Goal: Transaction & Acquisition: Obtain resource

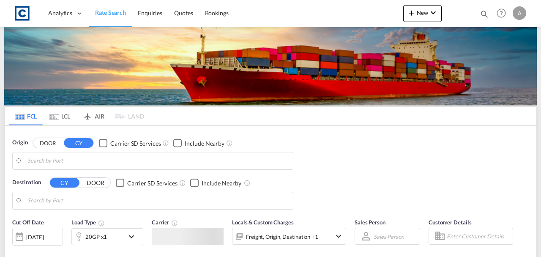
type input "GB-GU12, Guildford"
type input "Kolkata (ex Calcutta), INCCU"
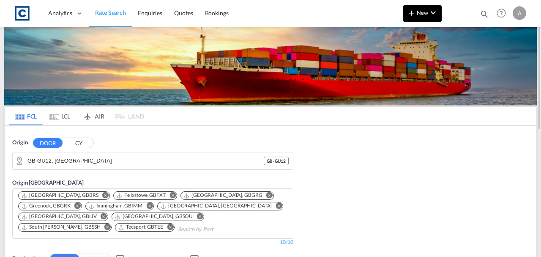
click at [412, 17] on md-icon "icon-plus 400-fg" at bounding box center [412, 13] width 10 height 10
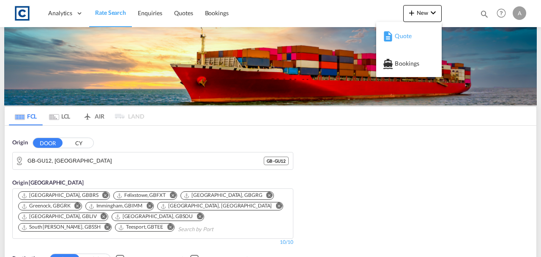
click at [404, 36] on span "Quote" at bounding box center [399, 35] width 9 height 17
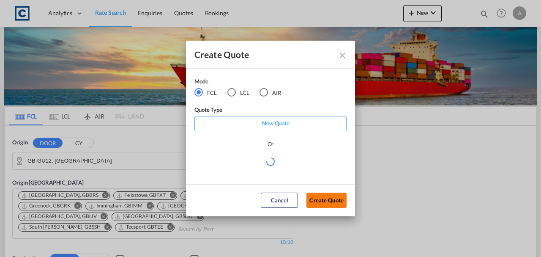
click at [331, 197] on button "Create Quote" at bounding box center [327, 199] width 40 height 15
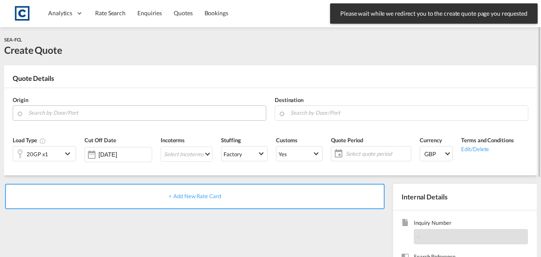
click at [110, 106] on input "Search by Door/Port" at bounding box center [144, 112] width 233 height 15
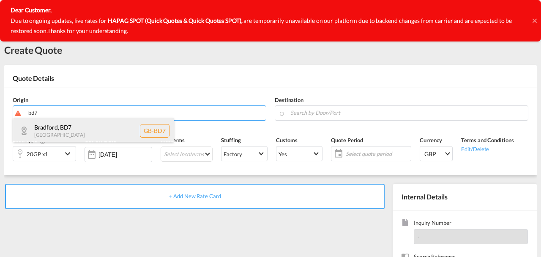
click at [89, 126] on div "Bradford , BD7 United Kingdom GB-BD7" at bounding box center [93, 130] width 161 height 25
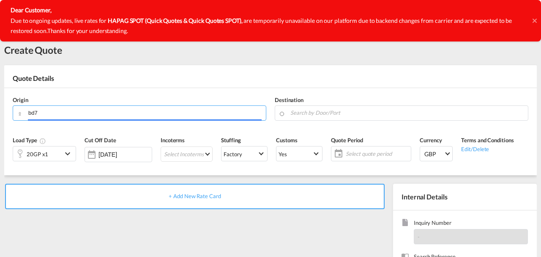
type input "GB-BD7, Bradford"
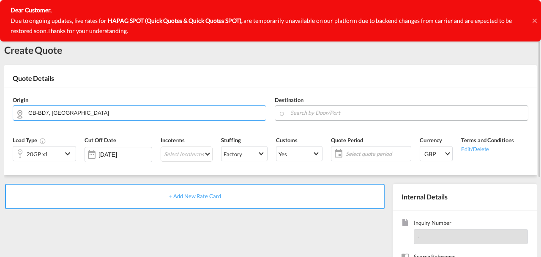
click at [333, 111] on input "Search by Door/Port" at bounding box center [406, 112] width 233 height 15
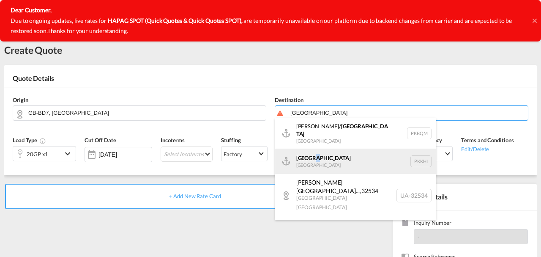
click at [314, 152] on div "Karachi Pakistan PKKHI" at bounding box center [355, 160] width 161 height 25
type input "Karachi, PKKHI"
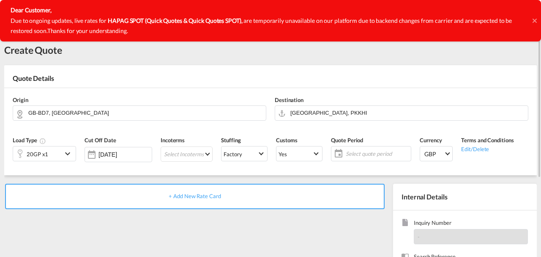
click at [41, 150] on div "20GP x1" at bounding box center [38, 154] width 22 height 12
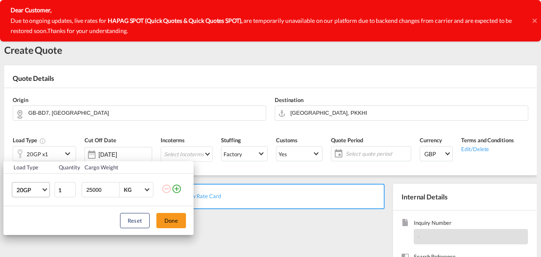
click at [17, 192] on span "20GP" at bounding box center [28, 190] width 25 height 8
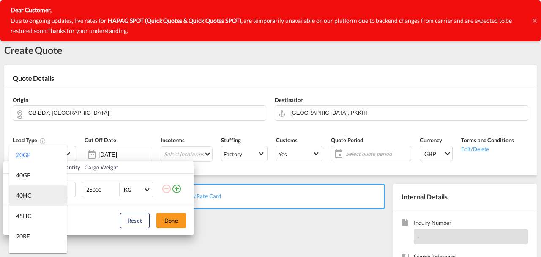
click at [20, 193] on div "40HC" at bounding box center [24, 195] width 16 height 8
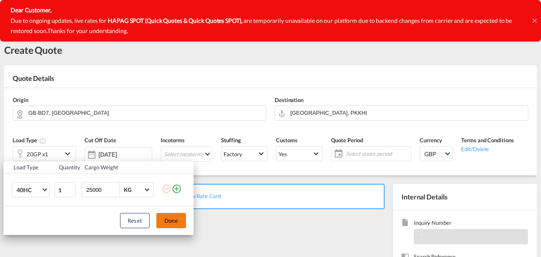
click at [176, 216] on button "Done" at bounding box center [171, 220] width 30 height 15
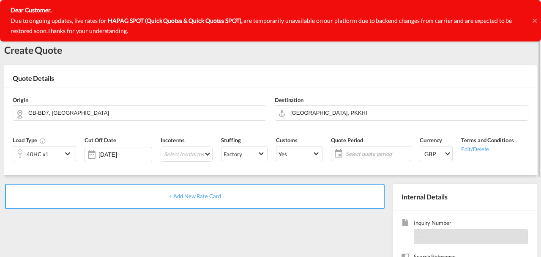
click at [192, 196] on span "+ Add New Rate Card" at bounding box center [195, 195] width 52 height 7
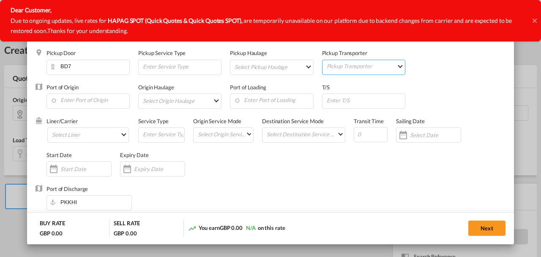
click at [204, 194] on div "Pickup Door BD7 Pickup Service Type Pickup Haulage Select Pickup Haulage rail r…" at bounding box center [271, 150] width 470 height 203
click at [83, 101] on input "Enter Port of Origin" at bounding box center [90, 100] width 79 height 13
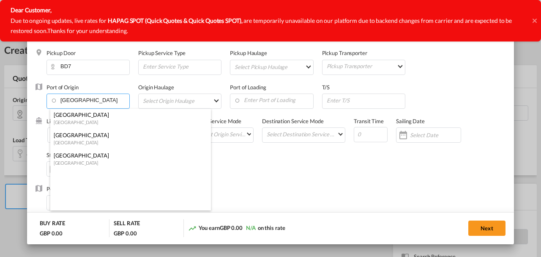
click at [84, 112] on div "London Gateway Port" at bounding box center [128, 115] width 149 height 8
type input "London Gateway Port, GBLGP"
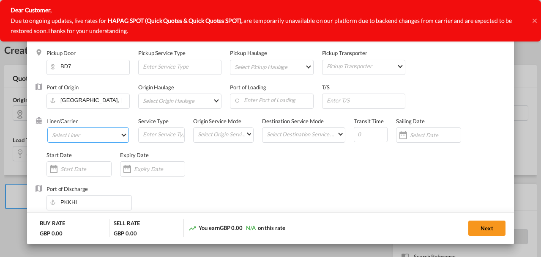
click at [79, 127] on md-select "Select Liner 2HM LOGISTICS D.O.O 2M Alliance AAXL GLOBAL SHIPPING LINES LLC ABD…" at bounding box center [88, 134] width 82 height 15
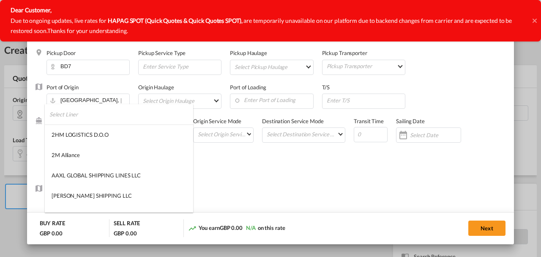
click at [81, 118] on input "search" at bounding box center [121, 114] width 144 height 20
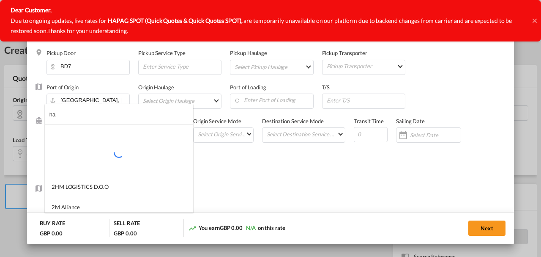
type input "h"
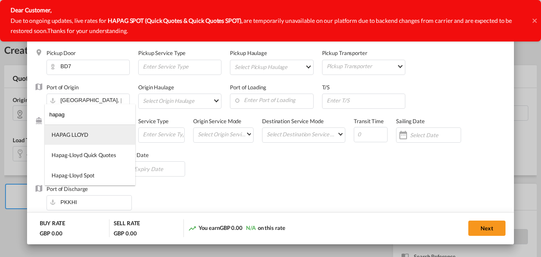
type input "hapag"
click at [77, 138] on div "HAPAG LLOYD" at bounding box center [70, 135] width 37 height 8
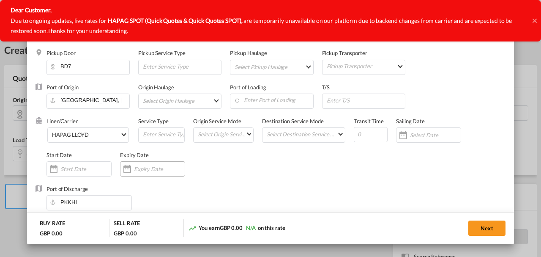
click at [140, 164] on div "Create New Card ..." at bounding box center [152, 168] width 65 height 15
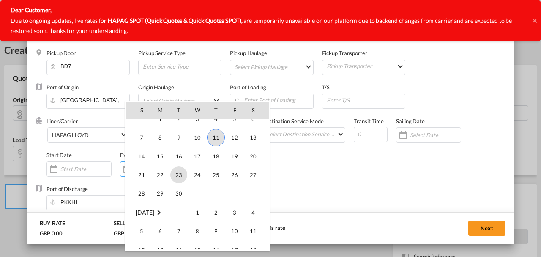
scroll to position [195868, 0]
click at [183, 184] on td "30" at bounding box center [179, 193] width 19 height 19
type input "[DATE]"
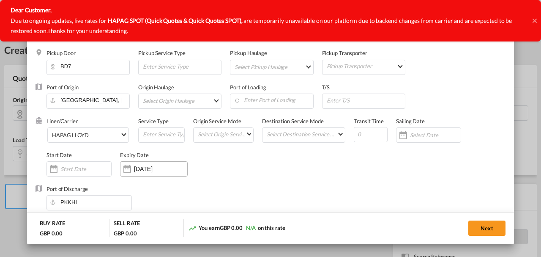
click at [172, 167] on input "[DATE]" at bounding box center [160, 168] width 53 height 7
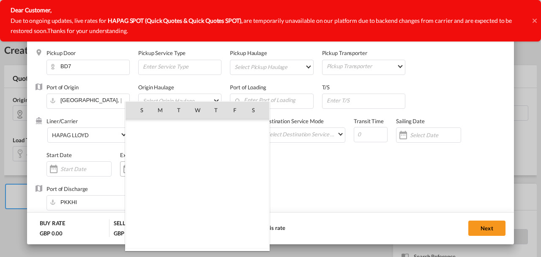
scroll to position [195840, 0]
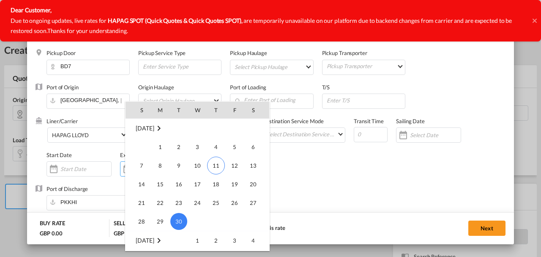
click at [178, 219] on span "30" at bounding box center [178, 221] width 17 height 17
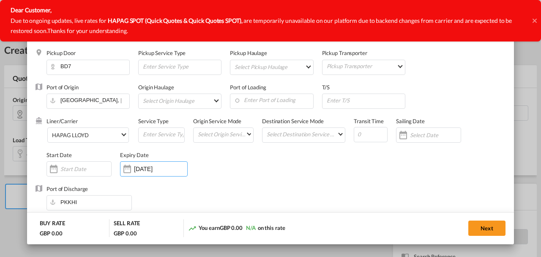
click at [347, 184] on div "Liner/Carrier HAPAG LLOYD Service Type Origin Service Mode Select Origin Servic…" at bounding box center [276, 151] width 459 height 68
click at [363, 129] on input "Create New Card ..." at bounding box center [371, 134] width 34 height 15
type input "42"
click at [287, 189] on div "Port of Discharge PKKHI" at bounding box center [271, 202] width 470 height 34
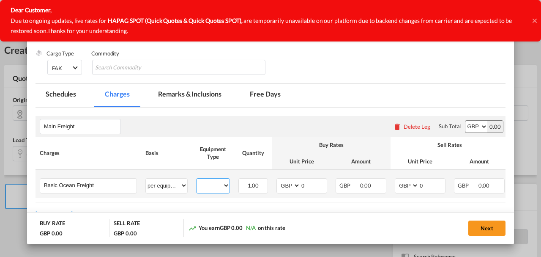
click at [204, 184] on select "40HC" at bounding box center [213, 185] width 33 height 11
select select "40HC"
click at [197, 180] on select "40HC" at bounding box center [213, 185] width 33 height 11
click at [294, 183] on select "AED AFN ALL AMD ANG AOA ARS AUD AWG AZN BAM BBD BDT BGN BHD BIF BMD BND BOB BRL…" at bounding box center [289, 185] width 22 height 11
select select "string:USD"
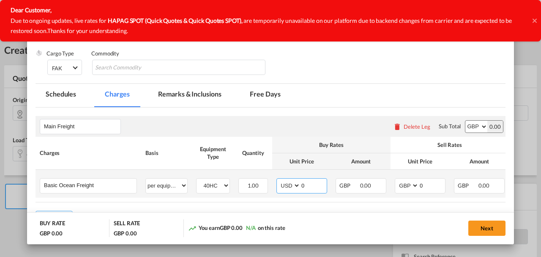
click at [278, 180] on select "AED AFN ALL AMD ANG AOA ARS AUD AWG AZN BAM BBD BDT BGN BHD BIF BMD BND BOB BRL…" at bounding box center [289, 185] width 22 height 11
click at [413, 185] on select "AED AFN ALL AMD ANG AOA ARS AUD AWG AZN BAM BBD BDT BGN BHD BIF BMD BND BOB BRL…" at bounding box center [408, 185] width 22 height 11
select select "string:USD"
click at [397, 180] on select "AED AFN ALL AMD ANG AOA ARS AUD AWG AZN BAM BBD BDT BGN BHD BIF BMD BND BOB BRL…" at bounding box center [408, 185] width 22 height 11
click at [469, 125] on select "AED AFN ALL AMD ANG AOA ARS AUD AWG AZN BAM BBD BDT BGN BHD BIF BMD BND BOB BRL…" at bounding box center [476, 126] width 22 height 12
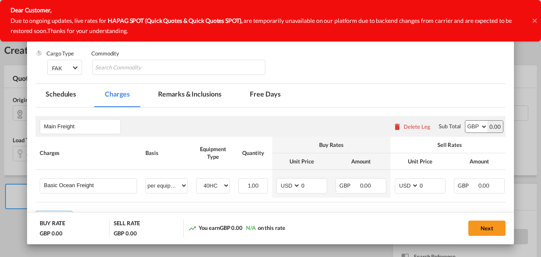
select select "string:USD"
click at [465, 120] on select "AED AFN ALL AMD ANG AOA ARS AUD AWG AZN BAM BBD BDT BGN BHD BIF BMD BND BOB BRL…" at bounding box center [476, 126] width 22 height 12
click at [316, 186] on input "0" at bounding box center [314, 184] width 26 height 13
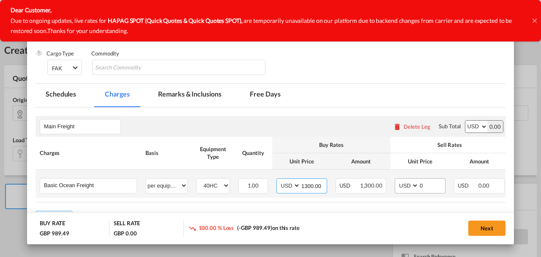
type input "1300.00"
click at [433, 189] on input "0" at bounding box center [432, 184] width 26 height 13
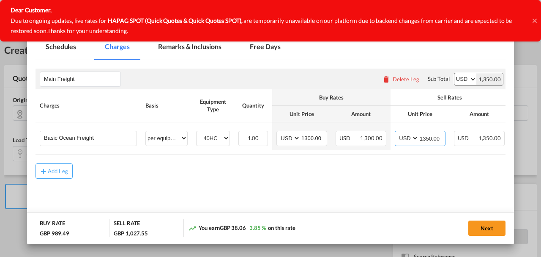
scroll to position [229, 0]
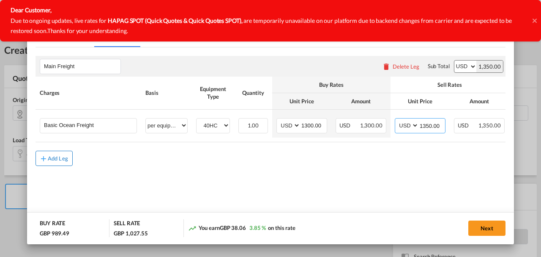
type input "1350.00"
click at [60, 157] on div "Add Leg" at bounding box center [58, 158] width 20 height 5
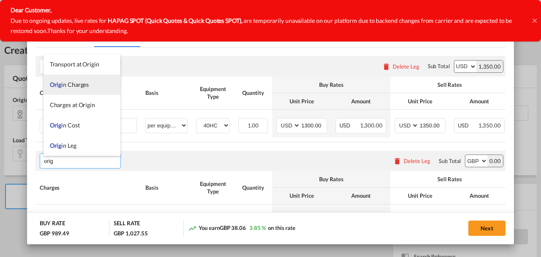
click at [71, 90] on li "Orig in Charges" at bounding box center [82, 84] width 77 height 20
type input "Origin Charges"
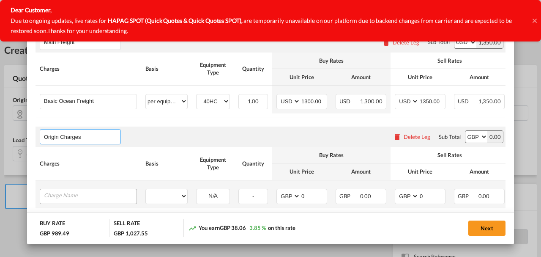
scroll to position [303, 0]
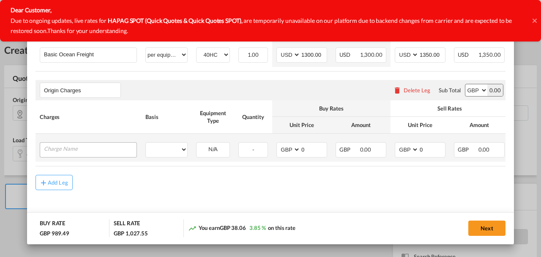
click at [57, 153] on div "Create New Card ..." at bounding box center [88, 149] width 97 height 15
click at [64, 148] on input "Charge Name" at bounding box center [90, 148] width 93 height 13
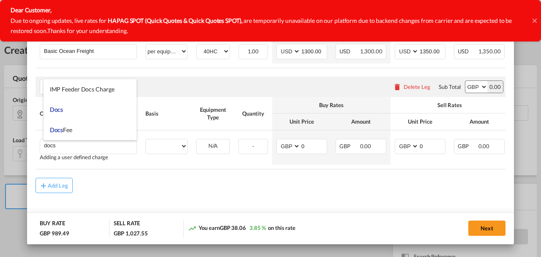
click at [535, 19] on icon at bounding box center [535, 20] width 4 height 7
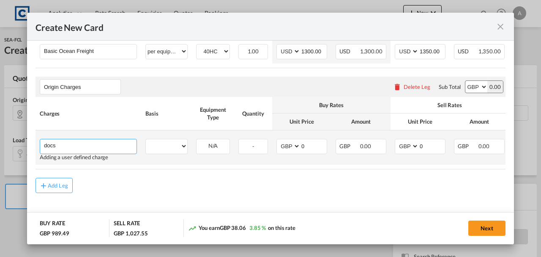
click at [84, 148] on input "docs" at bounding box center [90, 145] width 93 height 13
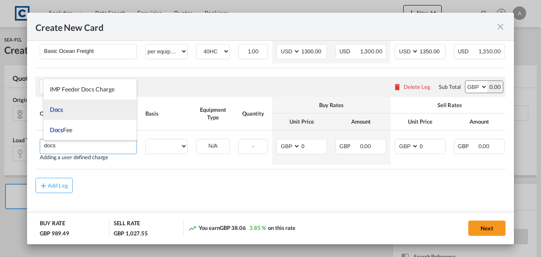
click at [68, 107] on li "Docs" at bounding box center [90, 109] width 93 height 20
type input "Docs"
select select "per shipment"
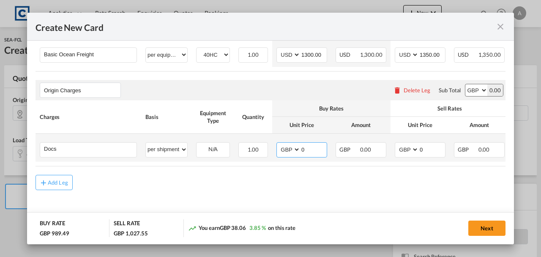
click at [317, 146] on input "0" at bounding box center [314, 148] width 26 height 13
type input "30.00"
click at [434, 147] on input "0" at bounding box center [432, 148] width 26 height 13
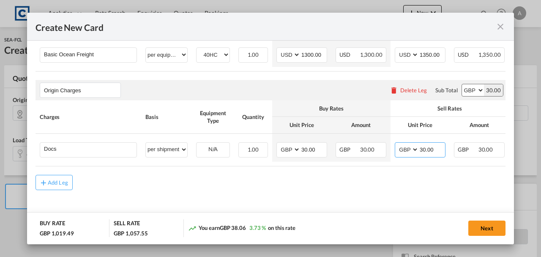
type input "30.00"
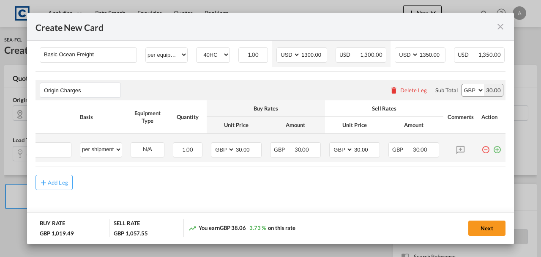
click at [493, 148] on md-icon "icon-plus-circle-outline green-400-fg" at bounding box center [497, 146] width 8 height 8
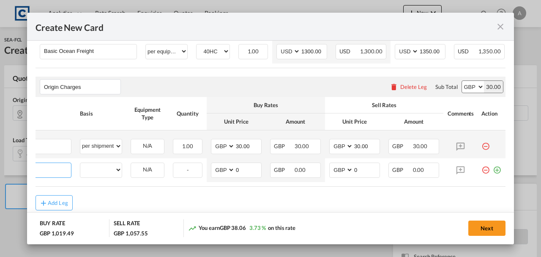
scroll to position [0, 8]
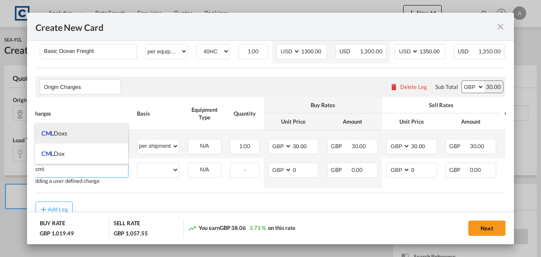
click at [67, 139] on li "CML Doxs" at bounding box center [81, 133] width 93 height 20
type input "CML Doxs"
select select "per B/L"
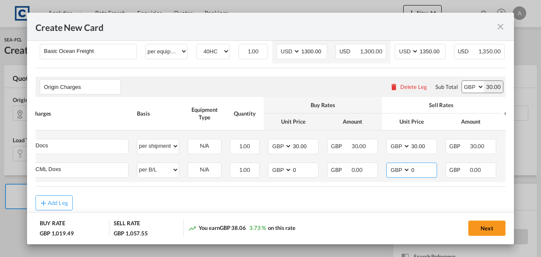
click at [422, 172] on input "0" at bounding box center [424, 169] width 26 height 13
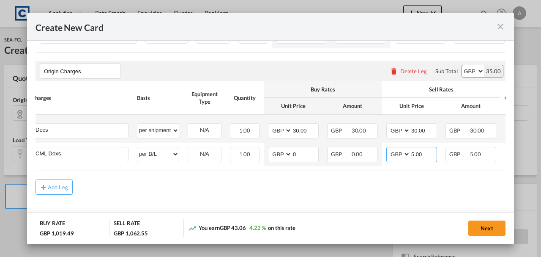
scroll to position [327, 0]
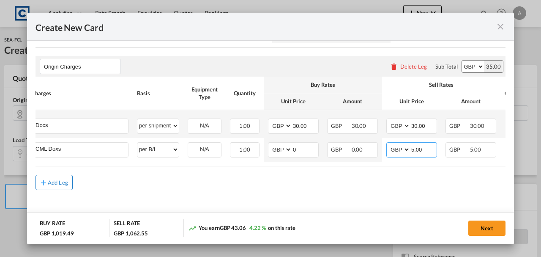
type input "5.00"
click at [66, 180] on div "Add Leg" at bounding box center [58, 182] width 20 height 5
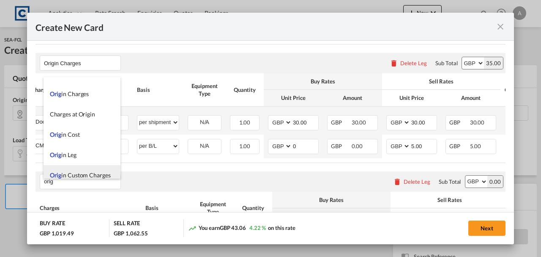
scroll to position [20, 0]
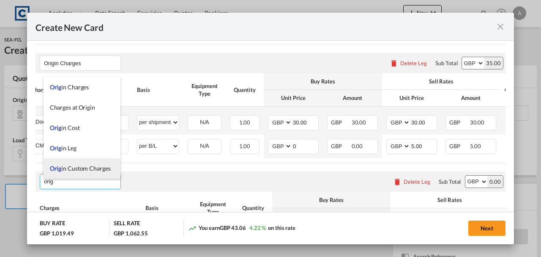
click at [74, 166] on span "Orig in Custom Charges" at bounding box center [80, 167] width 61 height 7
type input "Origin Custom Charges"
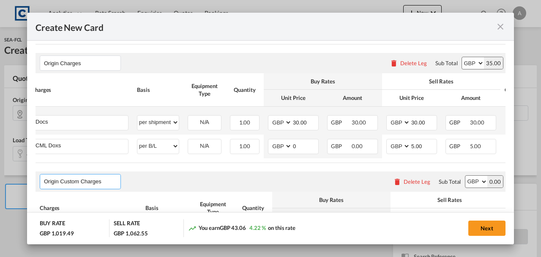
scroll to position [424, 0]
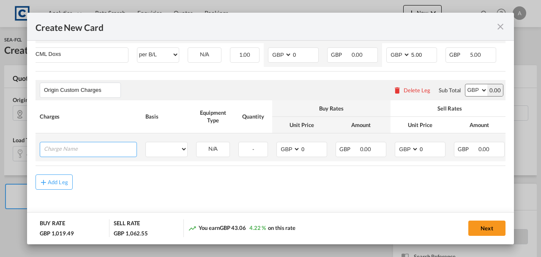
click at [67, 143] on input "Charge Name" at bounding box center [90, 148] width 93 height 13
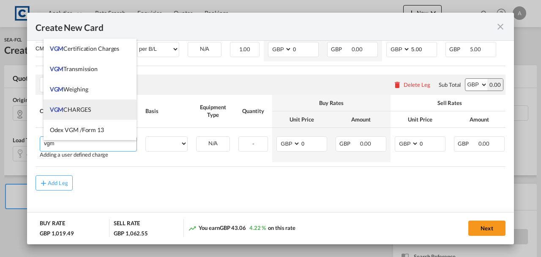
click at [69, 108] on span "VGM CHARGES" at bounding box center [70, 109] width 41 height 7
type input "VGM CHARGES"
select select "per container"
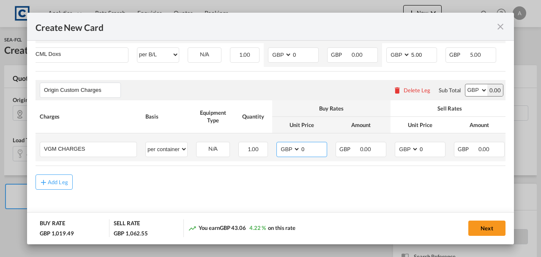
click at [323, 148] on input "0" at bounding box center [314, 148] width 26 height 13
type input "35.00"
click at [429, 147] on input "0" at bounding box center [432, 148] width 26 height 13
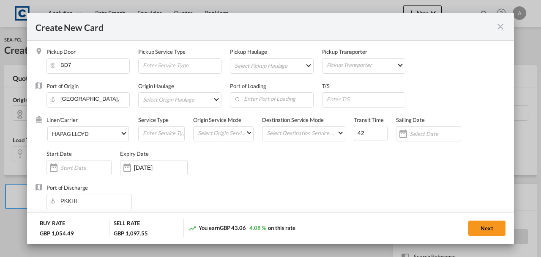
scroll to position [1, 0]
type input "35.00"
click at [483, 225] on button "Next" at bounding box center [486, 227] width 37 height 15
type input "1300"
type input "1350"
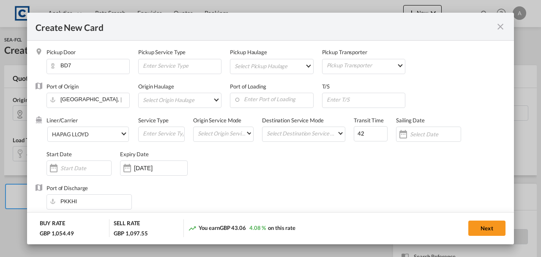
type input "30"
type input "5"
type input "35"
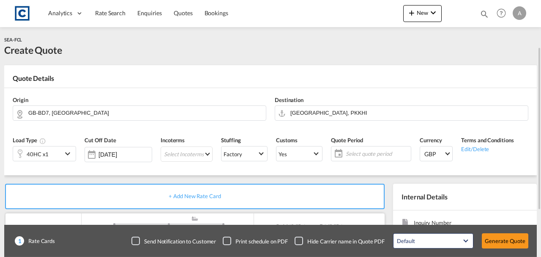
scroll to position [85, 0]
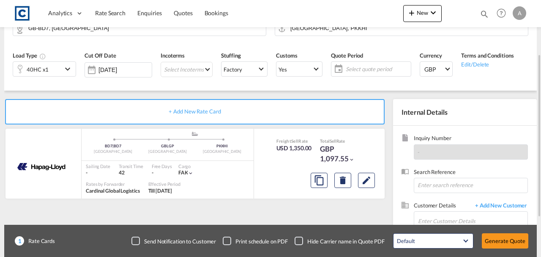
click at [367, 73] on span "Select quote period" at bounding box center [377, 69] width 67 height 12
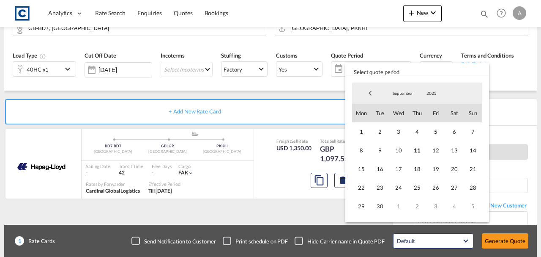
click at [352, 129] on div "1 2 3 4 5 6 7 8 9 10 11 12 13 14 15 16 17 18 19 20 21 22 23 24 25 26 27 28 29 3…" at bounding box center [417, 168] width 130 height 93
click at [356, 128] on span "1" at bounding box center [361, 131] width 19 height 19
click at [381, 202] on span "30" at bounding box center [380, 206] width 19 height 19
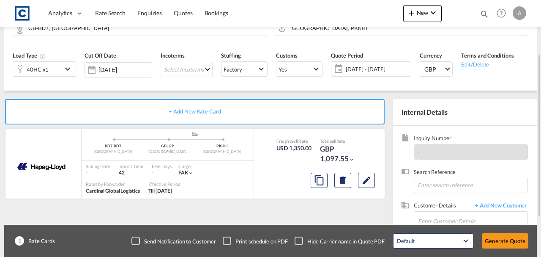
scroll to position [146, 0]
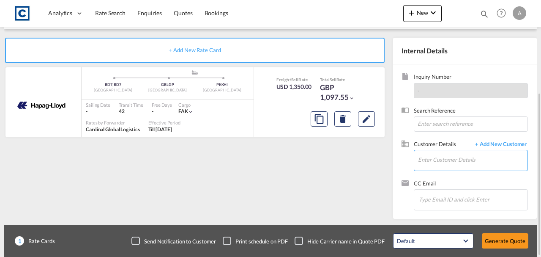
click at [430, 158] on input "Enter Customer Details" at bounding box center [473, 159] width 110 height 19
paste input "daniel@profreightsolutions.co.uk"
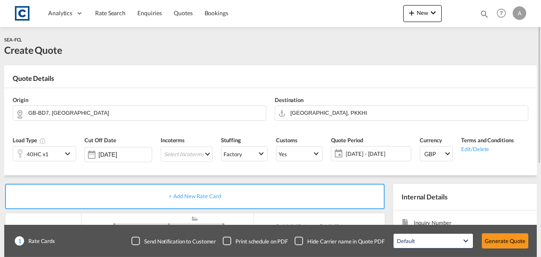
scroll to position [141, 0]
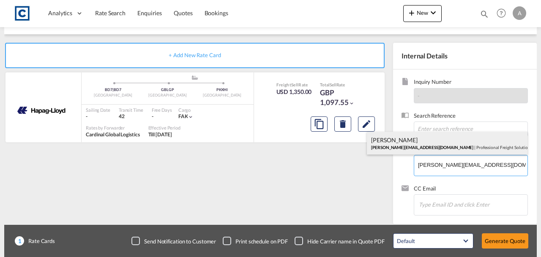
click at [430, 150] on div "Daniel Sanger daniel@profreightsolutions.co.uk | Professional Freight Solutions…" at bounding box center [447, 142] width 161 height 23
type input "Professional Freight Solutions Ltd, Daniel Sanger, daniel@profreightsolutions.c…"
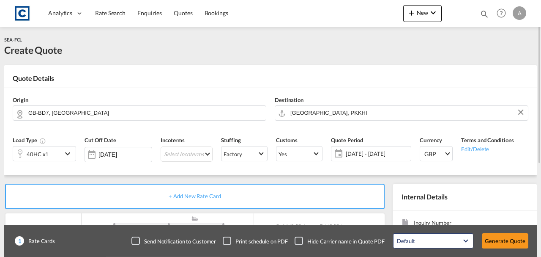
scroll to position [146, 0]
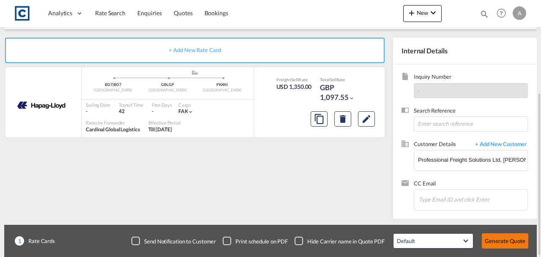
click at [496, 240] on button "Generate Quote" at bounding box center [505, 240] width 47 height 15
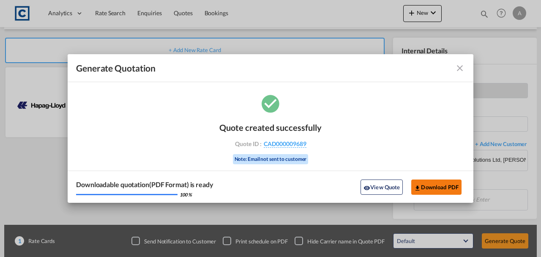
click at [429, 184] on button "Download PDF" at bounding box center [436, 186] width 50 height 15
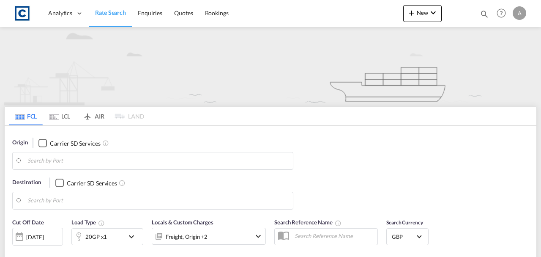
type input "GU12"
type input "Kolkata (ex Calcutta), INCCU"
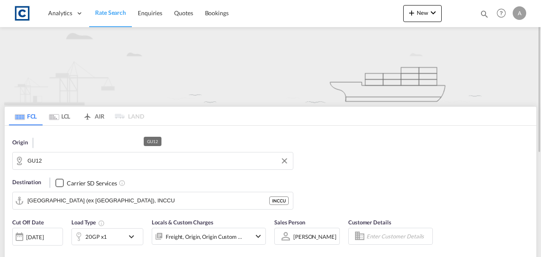
click at [82, 159] on input "GU12" at bounding box center [157, 160] width 261 height 13
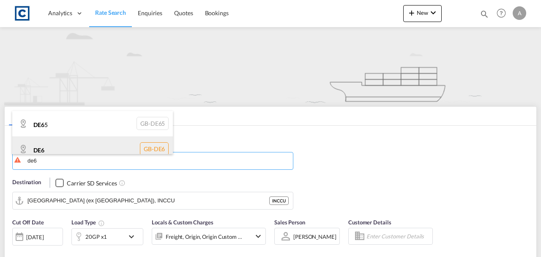
click at [85, 147] on div "DE6 GB-DE6" at bounding box center [92, 148] width 161 height 25
type input "DE6"
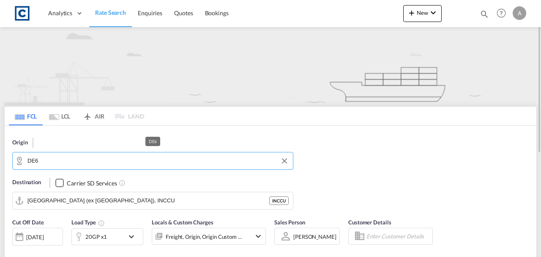
scroll to position [112, 0]
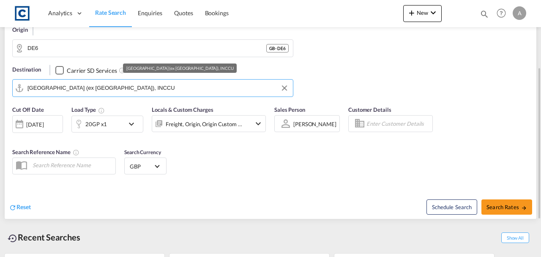
click at [124, 91] on input "Kolkata (ex Calcutta), INCCU" at bounding box center [157, 88] width 261 height 13
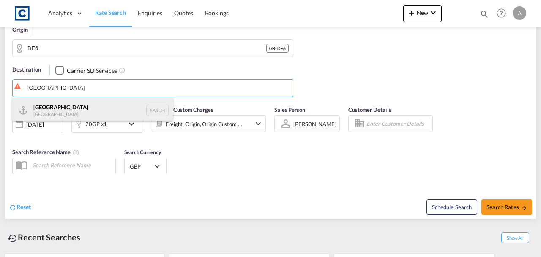
click at [99, 104] on div "Riyadh Saudi Arabia SARUH" at bounding box center [92, 110] width 161 height 25
type input "Riyadh, SARUH"
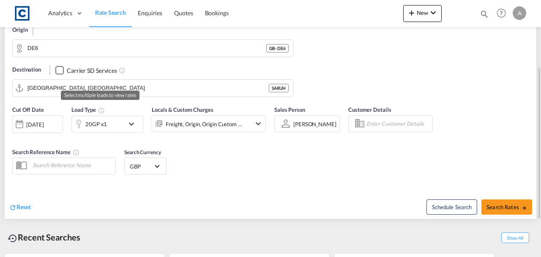
click at [205, 153] on div "Cut Off Date 11 Sep 2025 11/09/2025 Load Type 20GP x1 Locals & Custom Charges F…" at bounding box center [271, 141] width 532 height 81
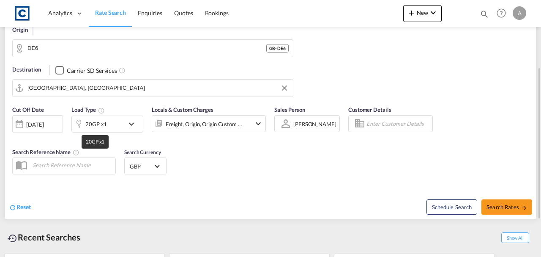
click at [101, 126] on div "20GP x1" at bounding box center [96, 124] width 22 height 12
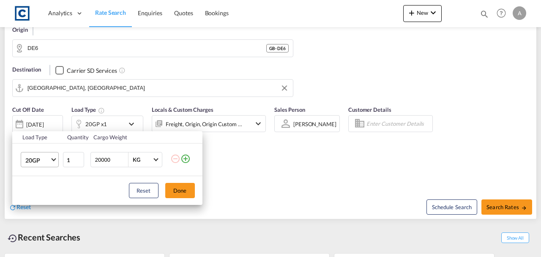
click at [41, 161] on span "20GP" at bounding box center [37, 160] width 25 height 8
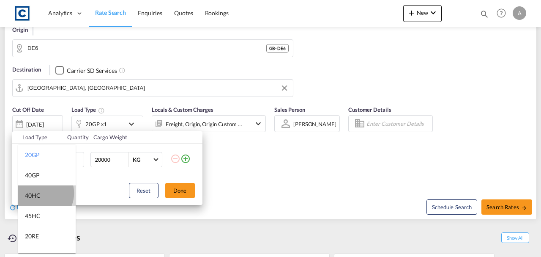
click at [40, 193] on div "40HC" at bounding box center [33, 195] width 16 height 8
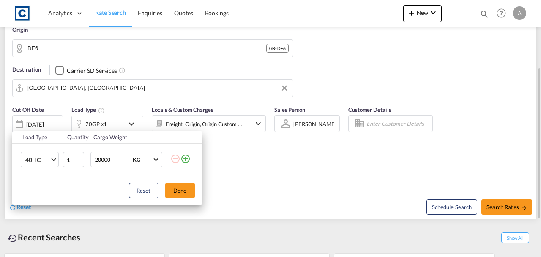
click at [178, 191] on button "Done" at bounding box center [180, 190] width 30 height 15
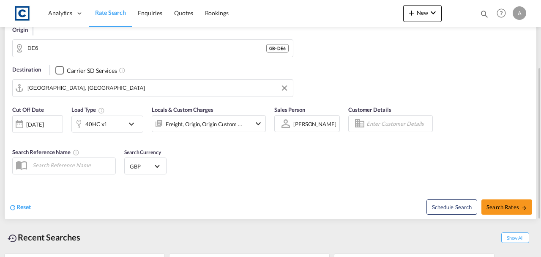
click at [211, 120] on div "Freight, Origin, Origin Custom +1" at bounding box center [204, 124] width 77 height 12
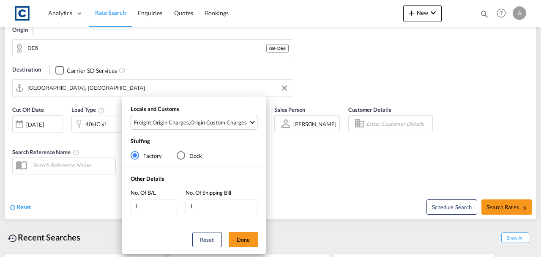
click at [218, 117] on md-select-value "Freight , Origin Charges , Origin Custom Charges" at bounding box center [195, 122] width 124 height 14
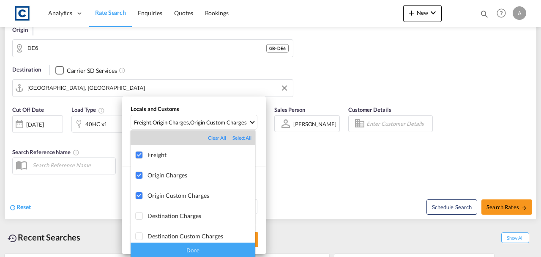
click at [220, 249] on div "Done" at bounding box center [193, 249] width 125 height 15
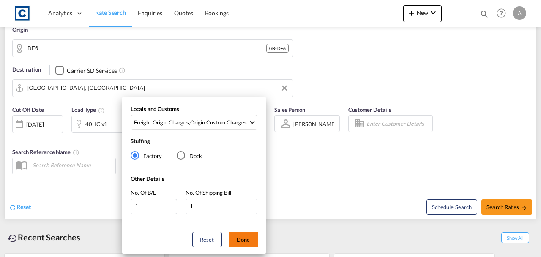
click at [249, 242] on button "Done" at bounding box center [244, 239] width 30 height 15
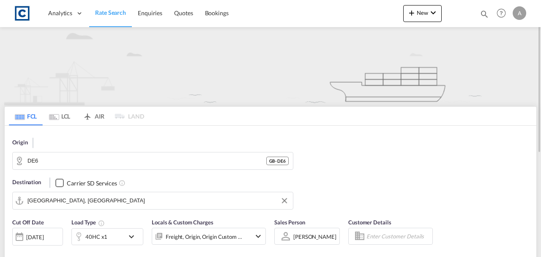
scroll to position [141, 0]
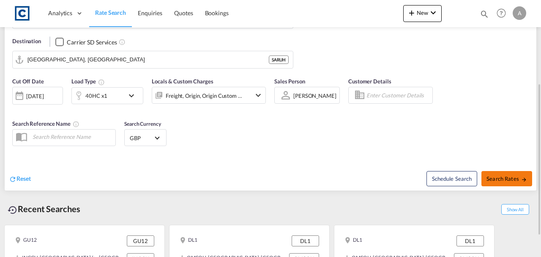
click at [515, 182] on button "Search Rates" at bounding box center [507, 178] width 51 height 15
type input "DE6 to SARUH / 11 Sep 2025"
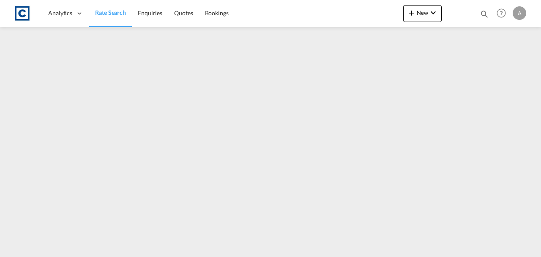
drag, startPoint x: 103, startPoint y: 14, endPoint x: 113, endPoint y: 22, distance: 12.6
click at [103, 14] on span "Rate Search" at bounding box center [110, 12] width 31 height 7
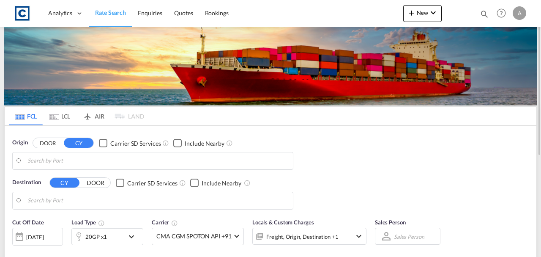
type input "GB-DE6, Derbyshire Dales"
type input "Riyadh, SARUH"
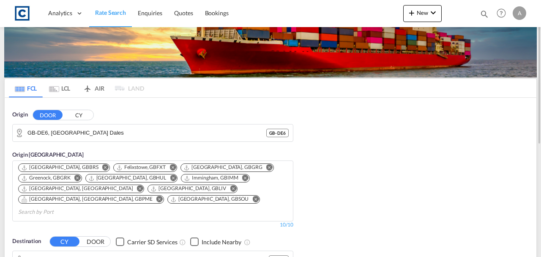
scroll to position [141, 0]
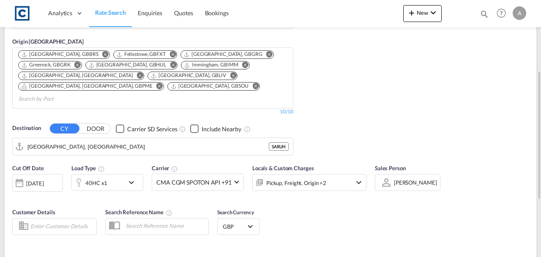
click at [302, 177] on div "Pickup, Freight, Origin +2" at bounding box center [296, 183] width 60 height 12
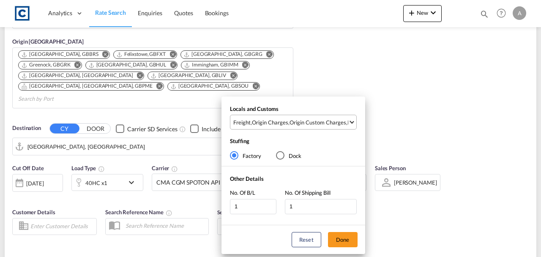
click at [298, 124] on div "Origin Custom Charges" at bounding box center [318, 122] width 57 height 8
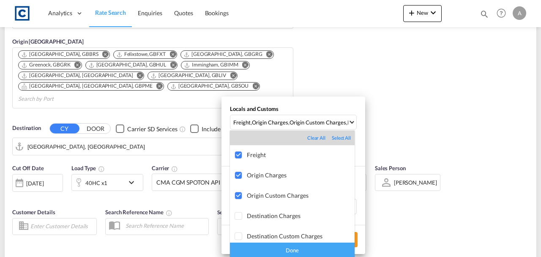
click at [321, 249] on div "Done" at bounding box center [292, 249] width 125 height 15
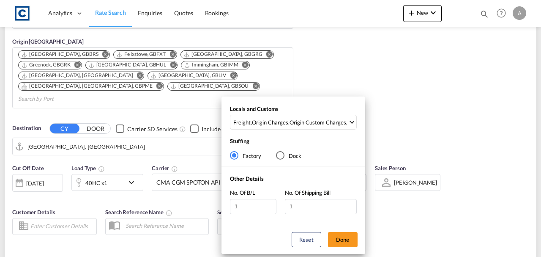
click at [361, 235] on div "Reset Done" at bounding box center [294, 239] width 144 height 29
click at [353, 235] on button "Done" at bounding box center [343, 239] width 30 height 15
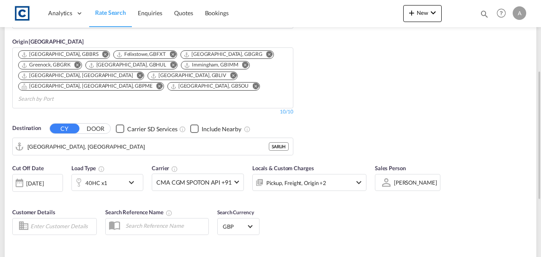
type input "DE6 to SARUH / 11 Sep 2025"
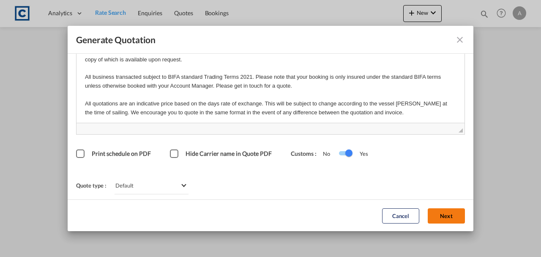
click at [438, 217] on button "Next" at bounding box center [446, 215] width 37 height 15
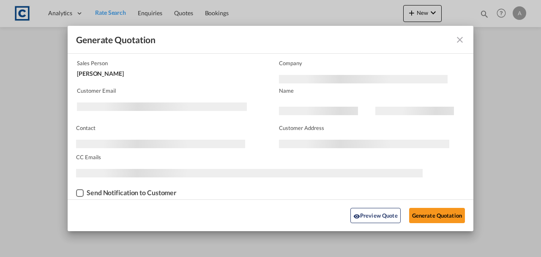
scroll to position [51, 0]
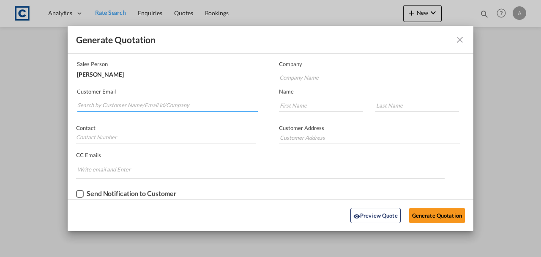
click at [168, 105] on input "Search by Customer Name/Email Id/Company" at bounding box center [167, 105] width 181 height 13
paste input "[PERSON_NAME][EMAIL_ADDRESS][PERSON_NAME][DOMAIN_NAME]"
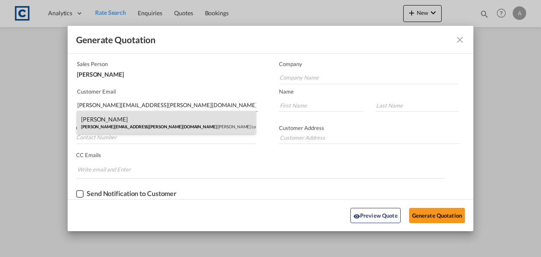
type input "[PERSON_NAME][EMAIL_ADDRESS][PERSON_NAME][DOMAIN_NAME]"
click at [165, 122] on div "Andrea Locarno Andrea.Locarno@gruber-logistics.com | Gruber Logisitcs" at bounding box center [166, 122] width 179 height 23
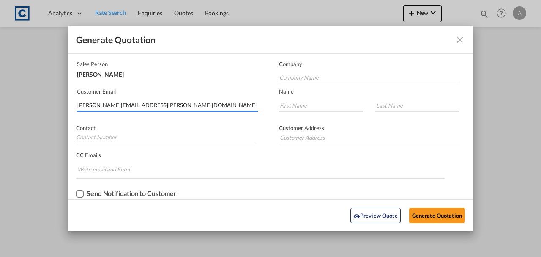
type input "[PERSON_NAME] Logisitcs"
type input "[PERSON_NAME]"
type input "Locarno"
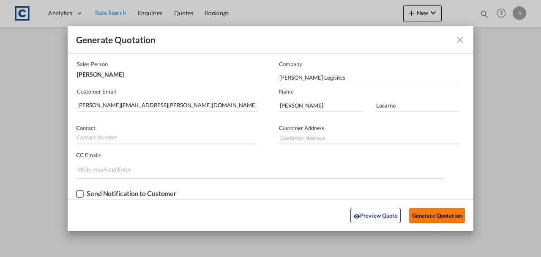
click at [418, 211] on button "Generate Quotation" at bounding box center [437, 215] width 56 height 15
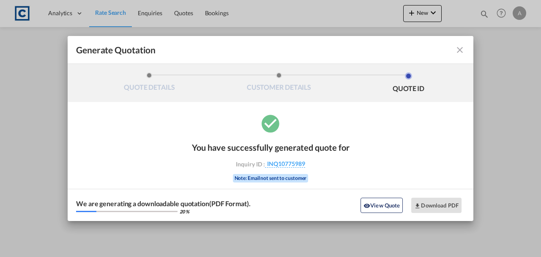
scroll to position [0, 0]
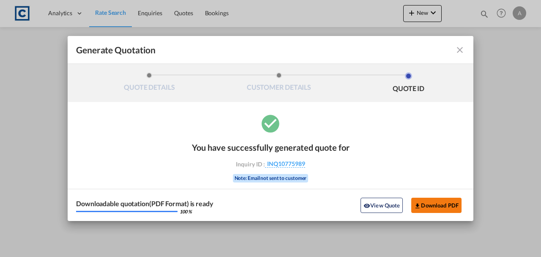
click at [433, 209] on button "Download PDF" at bounding box center [436, 204] width 50 height 15
